Goal: Task Accomplishment & Management: Manage account settings

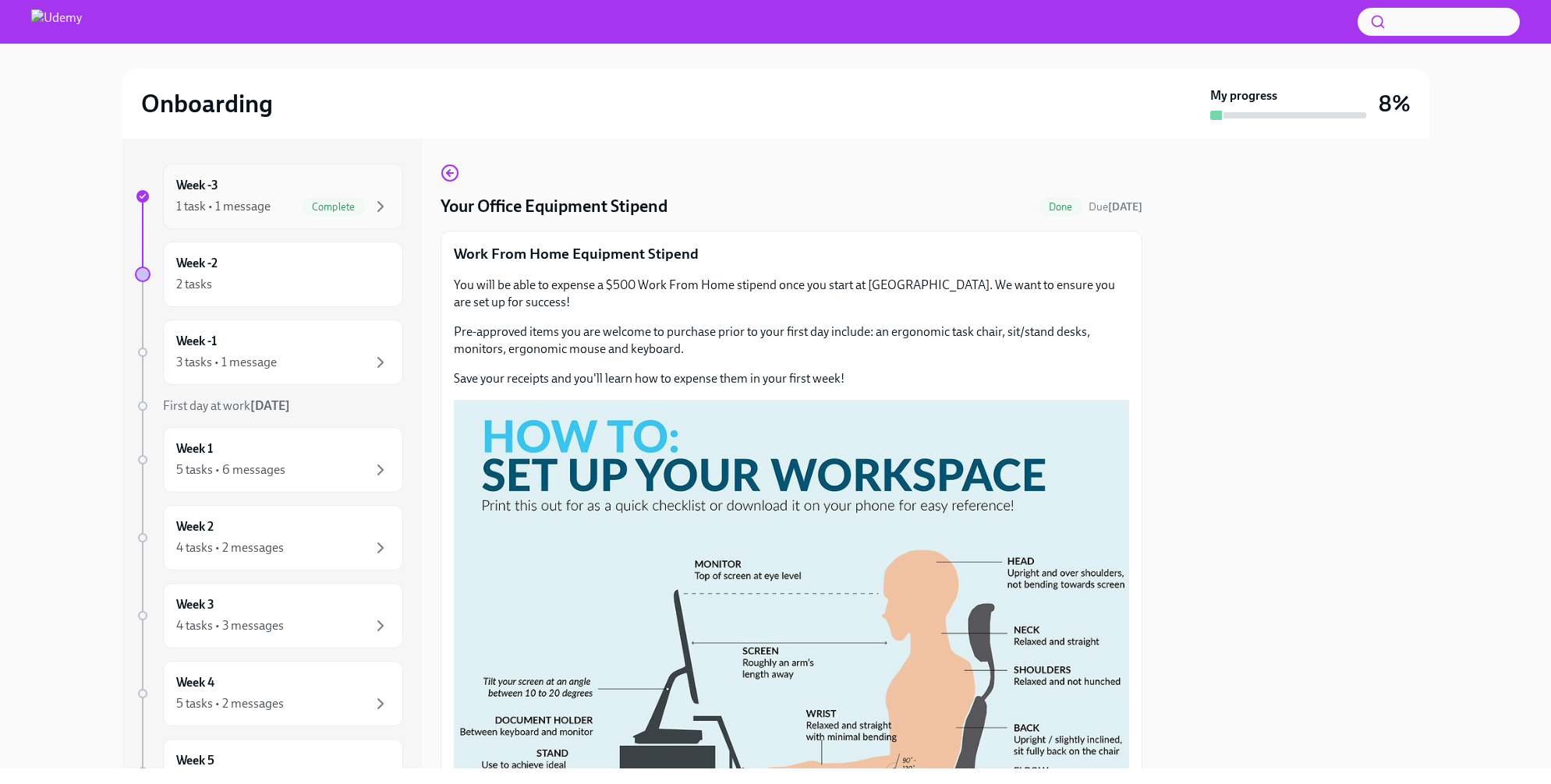
click at [261, 209] on div "1 task • 1 message" at bounding box center [223, 206] width 95 height 17
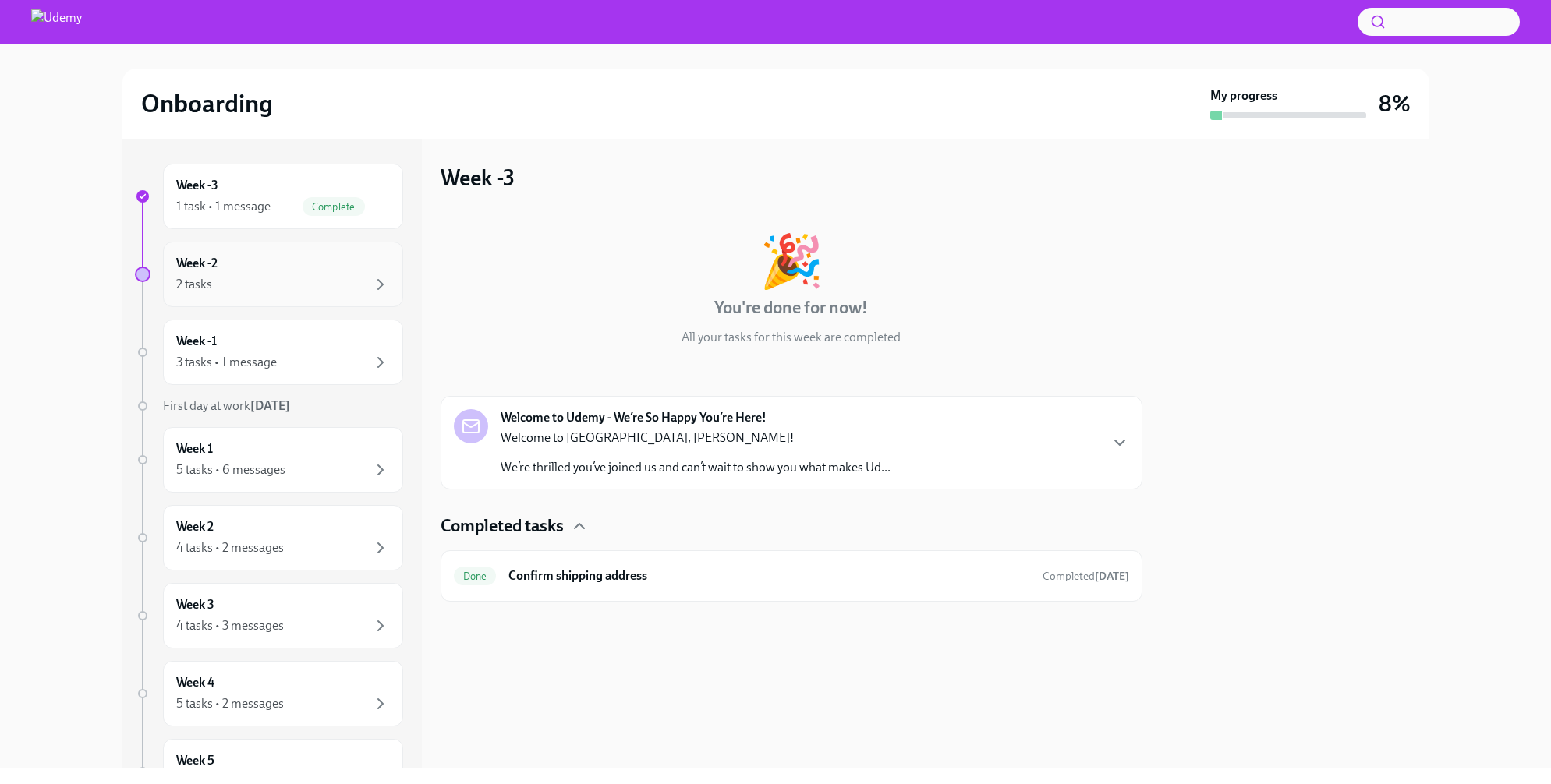
click at [276, 272] on div "Week -2 2 tasks" at bounding box center [283, 274] width 213 height 39
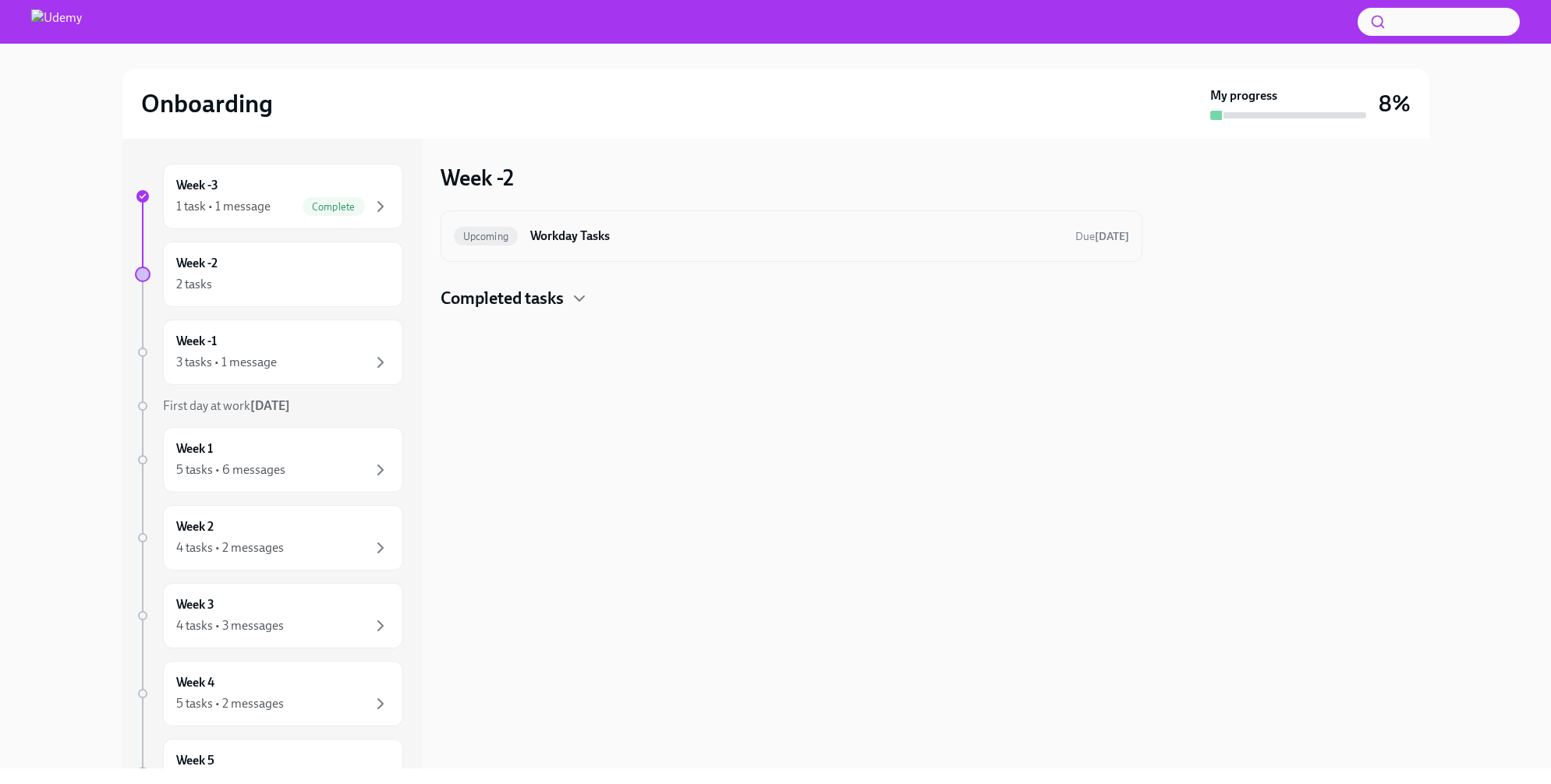
click at [644, 233] on h6 "Workday Tasks" at bounding box center [796, 236] width 531 height 17
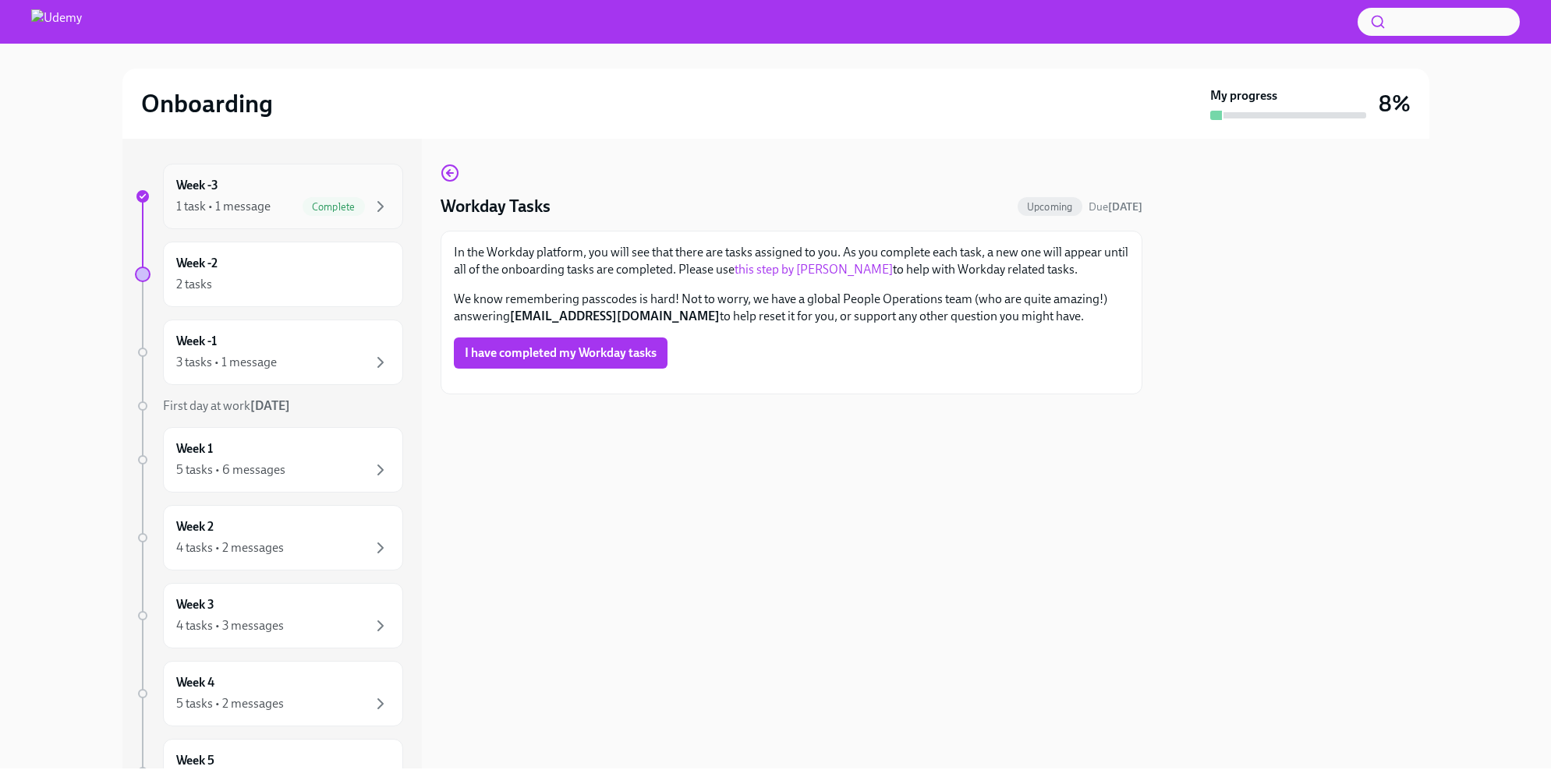
click at [250, 200] on div "1 task • 1 message" at bounding box center [223, 206] width 95 height 17
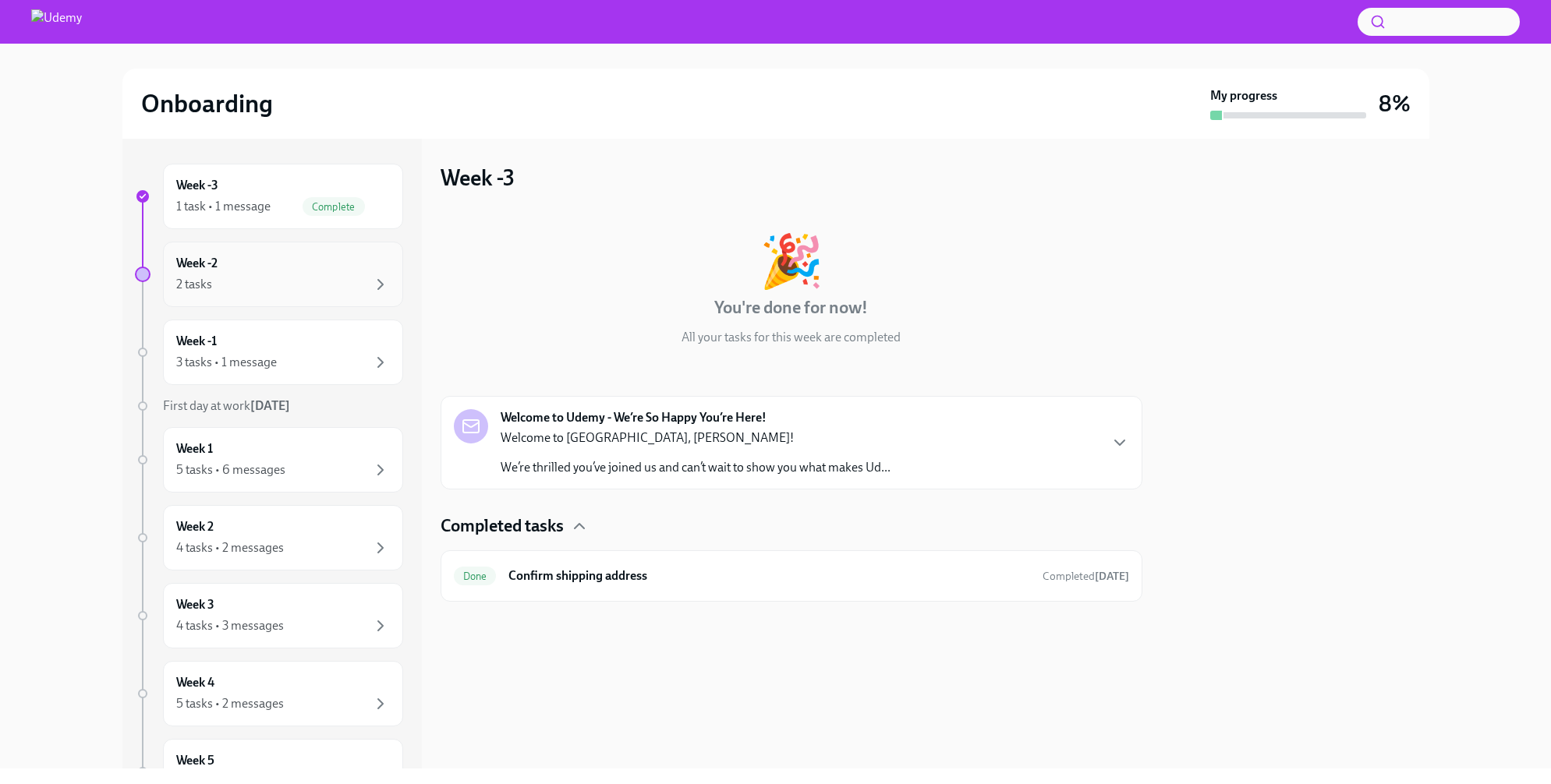
click at [266, 265] on div "Week -2 2 tasks" at bounding box center [283, 274] width 213 height 39
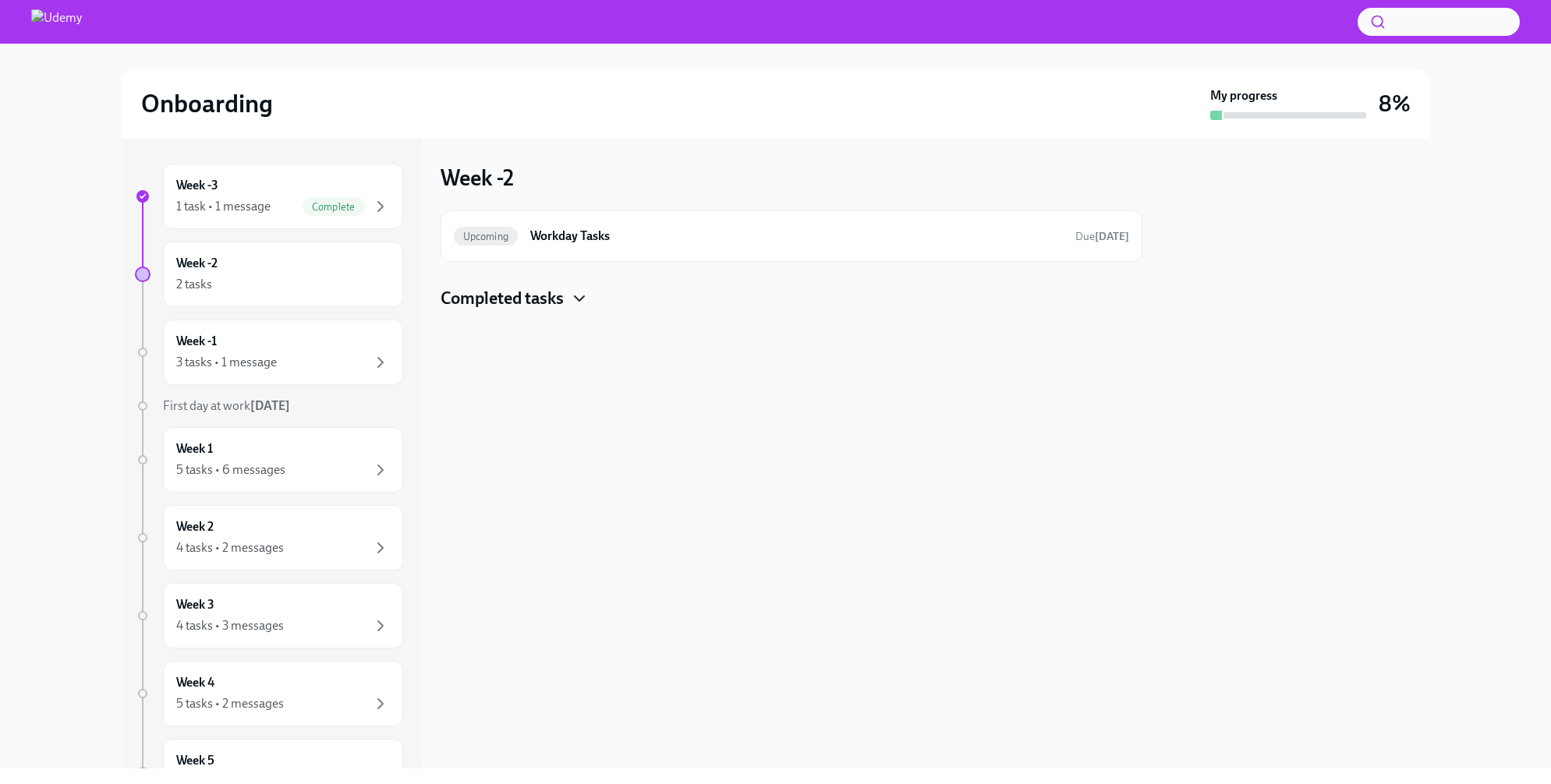
click at [580, 294] on icon "button" at bounding box center [579, 298] width 19 height 19
click at [274, 356] on div "3 tasks • 1 message" at bounding box center [226, 361] width 101 height 17
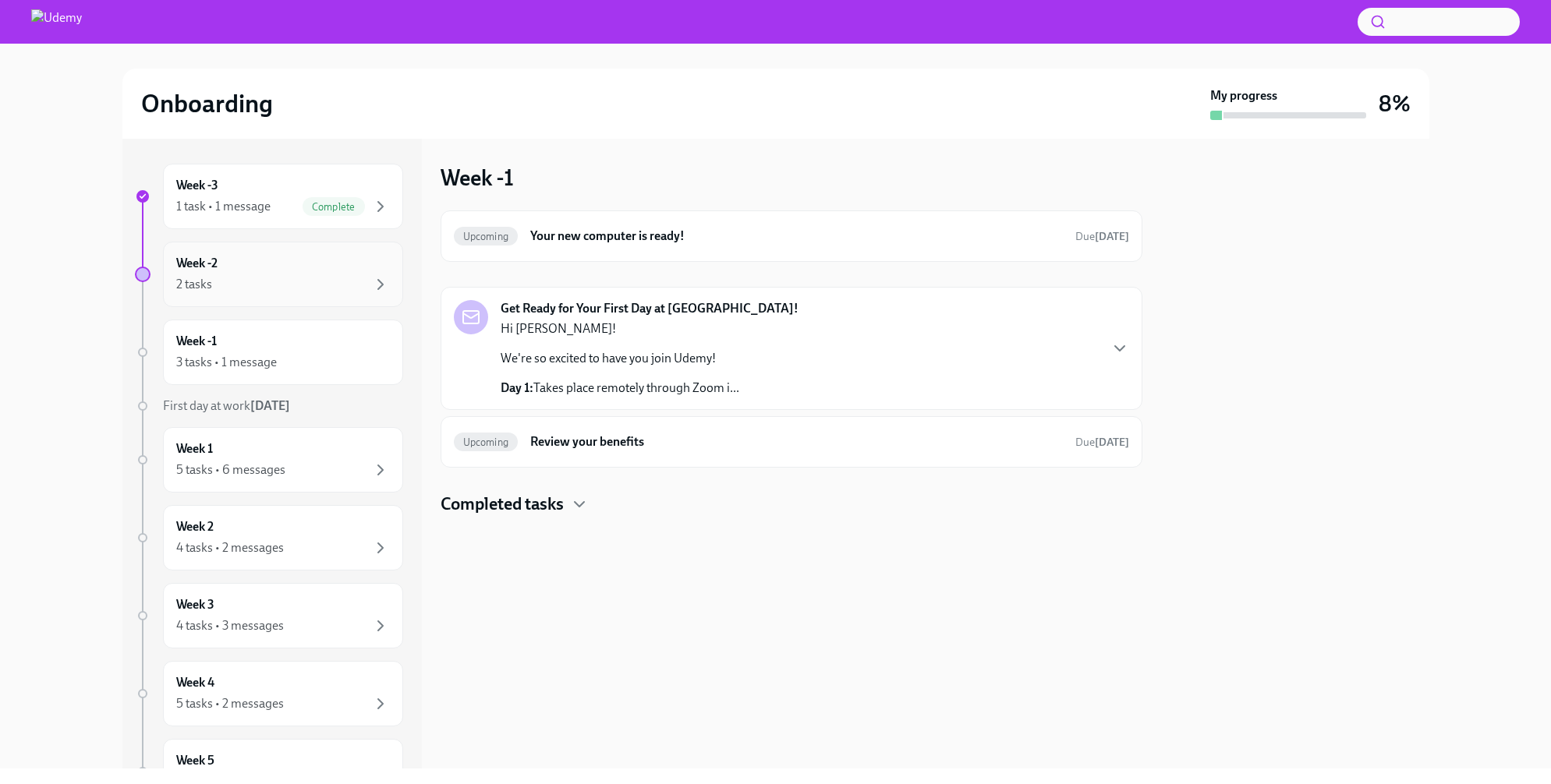
click at [361, 267] on div "Week -2 2 tasks" at bounding box center [283, 274] width 213 height 39
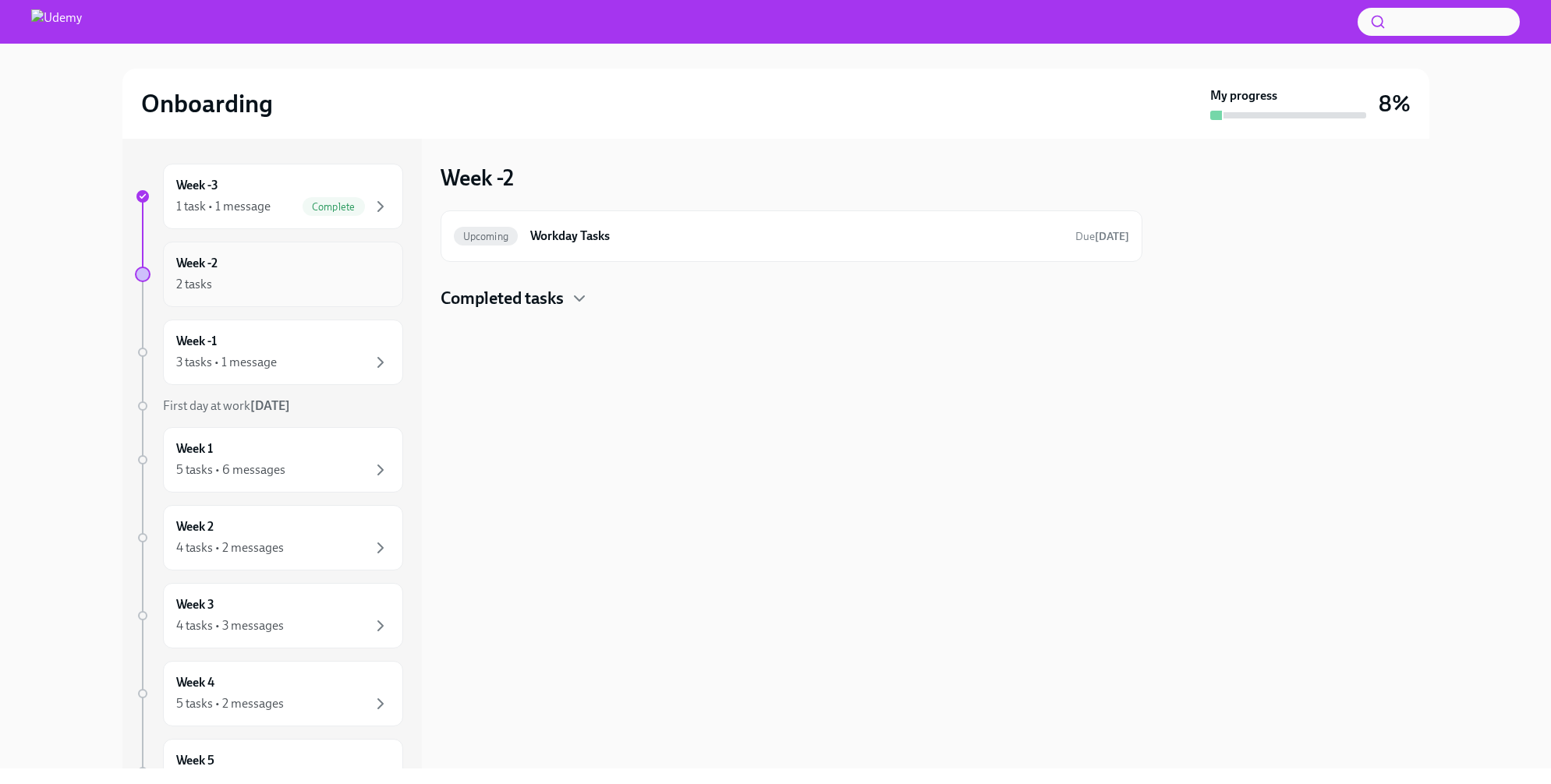
click at [280, 279] on div "2 tasks" at bounding box center [283, 284] width 213 height 19
click at [579, 296] on icon "button" at bounding box center [579, 298] width 19 height 19
click at [332, 269] on div "Week -2 2 tasks" at bounding box center [283, 274] width 213 height 39
